Goal: Task Accomplishment & Management: Use online tool/utility

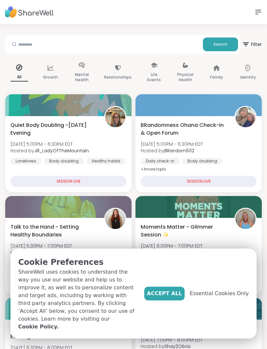
click at [166, 294] on span "Accept All" at bounding box center [164, 293] width 35 height 8
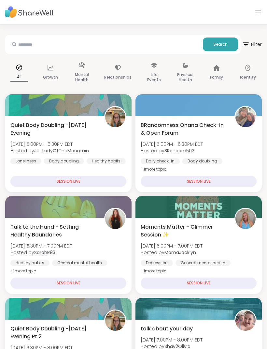
click at [258, 8] on icon at bounding box center [258, 12] width 8 height 8
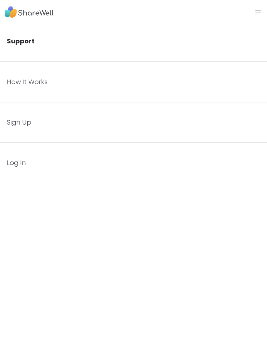
click at [39, 155] on link "Log In" at bounding box center [133, 162] width 267 height 40
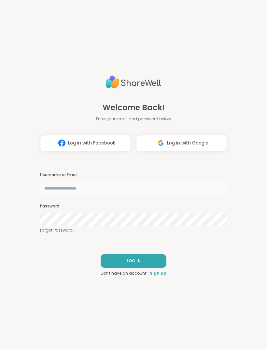
click at [87, 186] on input "text" at bounding box center [133, 187] width 187 height 13
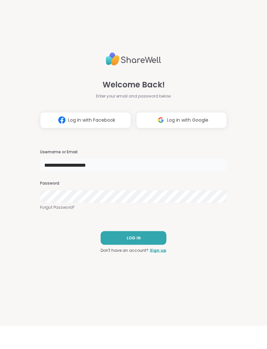
type input "**********"
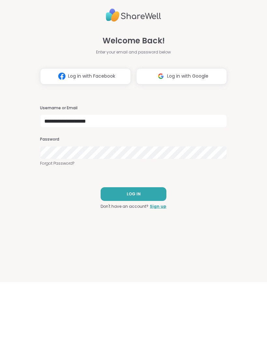
click at [137, 254] on button "LOG IN" at bounding box center [134, 261] width 66 height 14
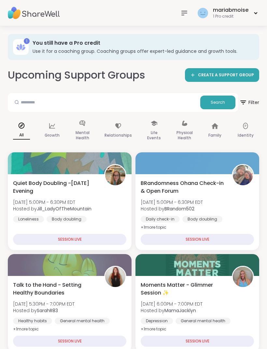
click at [70, 50] on h3 "Use it for a coaching group. Coaching groups offer expert-led guidance and grow…" at bounding box center [142, 51] width 218 height 7
click at [216, 9] on div "mariabmoise" at bounding box center [231, 10] width 36 height 7
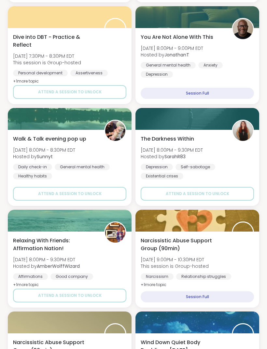
scroll to position [555, 0]
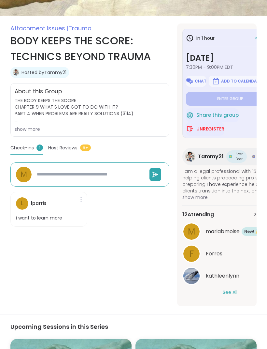
scroll to position [96, 0]
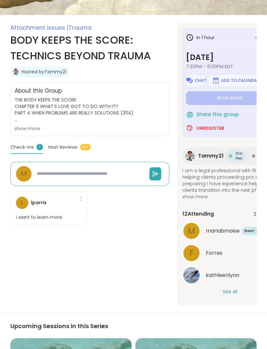
type textarea "*"
